Goal: Navigation & Orientation: Find specific page/section

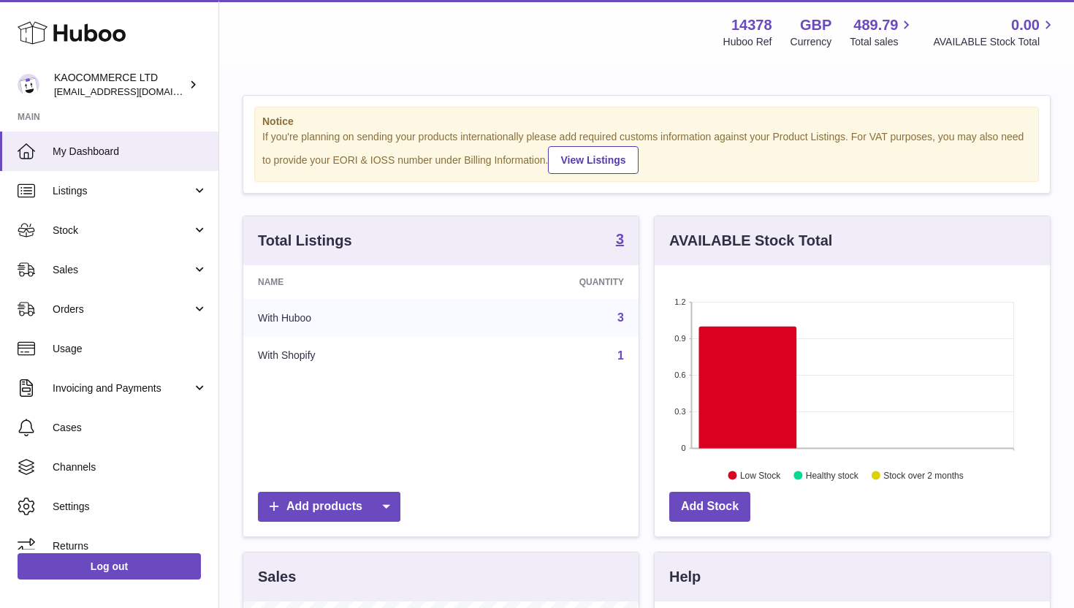
scroll to position [228, 395]
click at [130, 230] on span "Stock" at bounding box center [123, 231] width 140 height 14
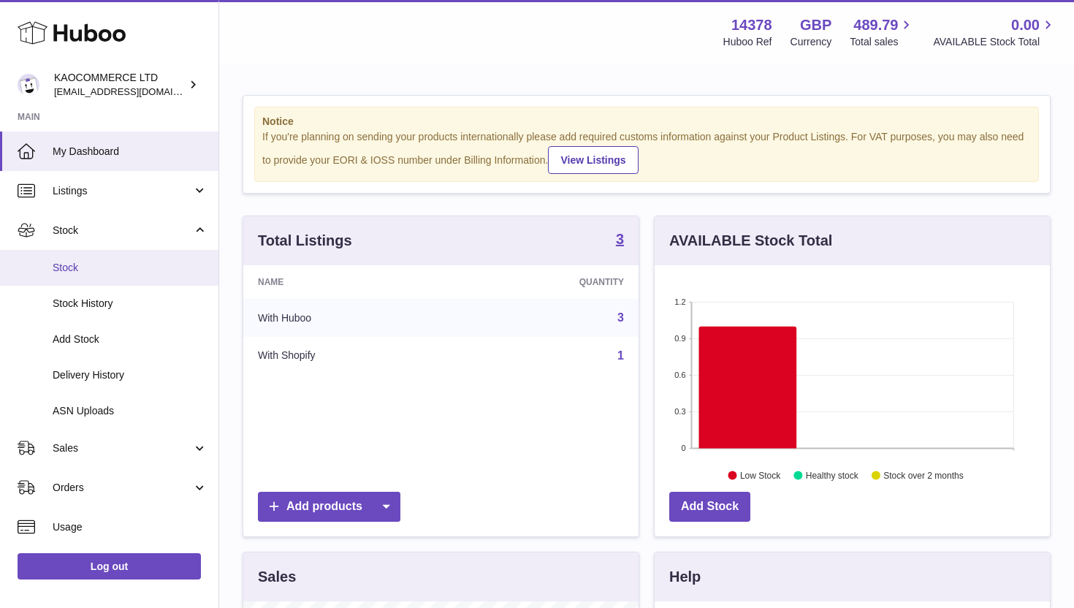
click at [97, 275] on link "Stock" at bounding box center [109, 268] width 219 height 36
